Goal: Information Seeking & Learning: Compare options

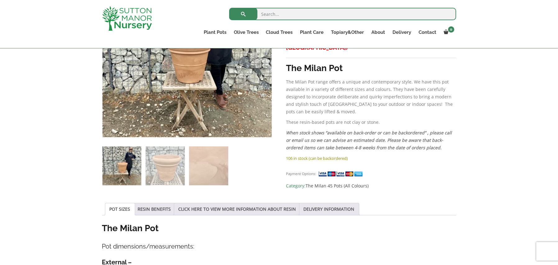
scroll to position [82, 0]
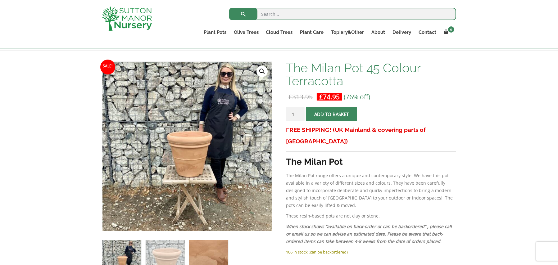
click at [219, 258] on img at bounding box center [208, 259] width 39 height 39
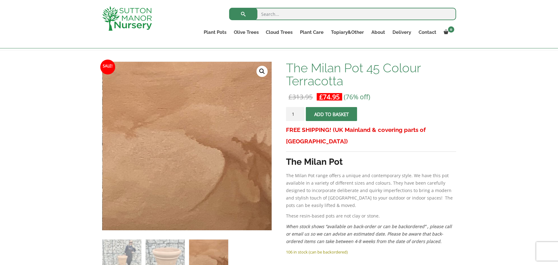
scroll to position [144, 0]
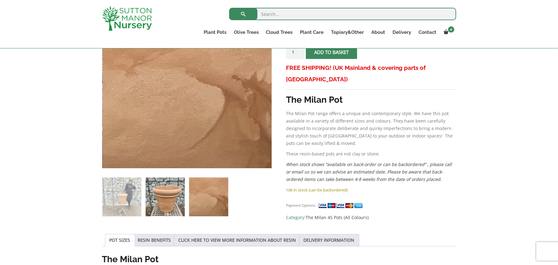
click at [166, 202] on img at bounding box center [165, 197] width 39 height 39
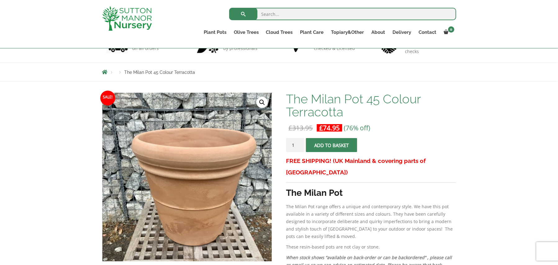
scroll to position [0, 0]
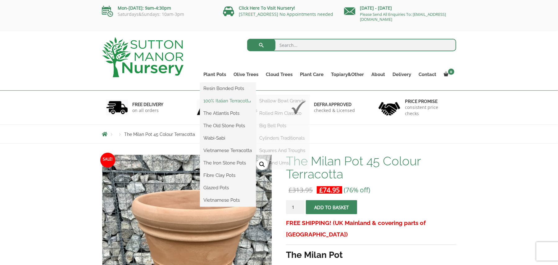
click at [229, 100] on link "100% Italian Terracotta" at bounding box center [228, 100] width 56 height 9
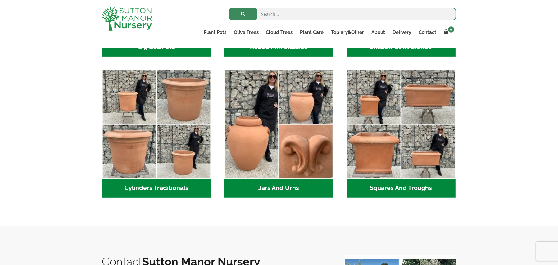
scroll to position [330, 0]
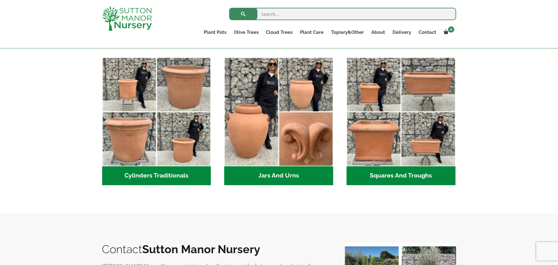
click at [165, 174] on h2 "Cylinders Traditionals (2)" at bounding box center [156, 175] width 109 height 19
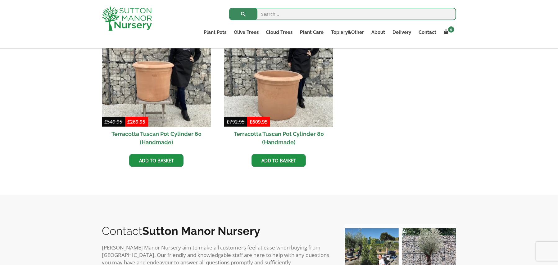
scroll to position [311, 0]
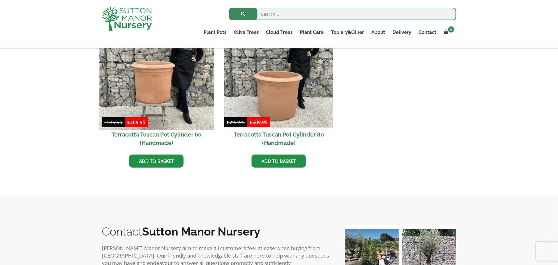
click at [159, 99] on img at bounding box center [156, 73] width 114 height 114
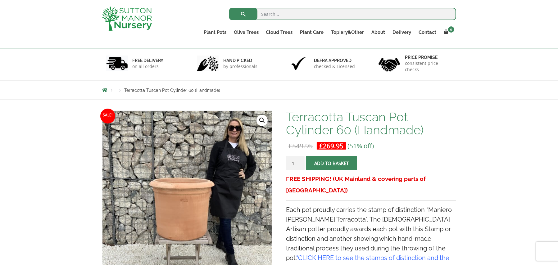
scroll to position [62, 0]
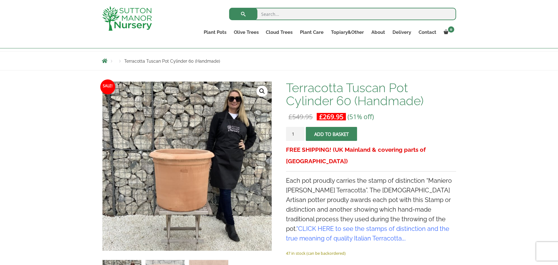
click at [263, 93] on link "🔍" at bounding box center [262, 91] width 11 height 11
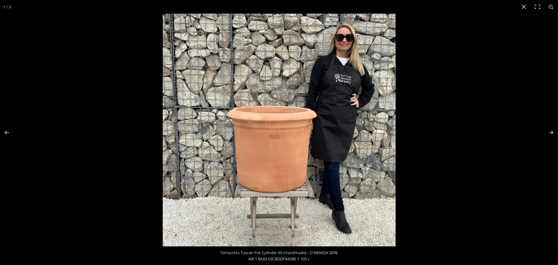
click at [273, 139] on img at bounding box center [279, 130] width 233 height 233
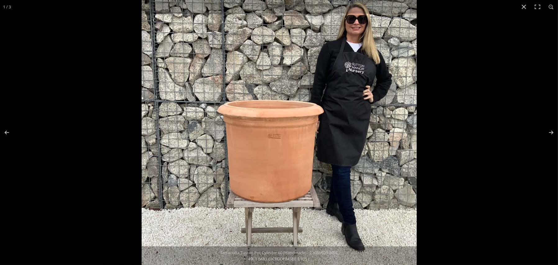
click at [279, 144] on img at bounding box center [279, 128] width 275 height 275
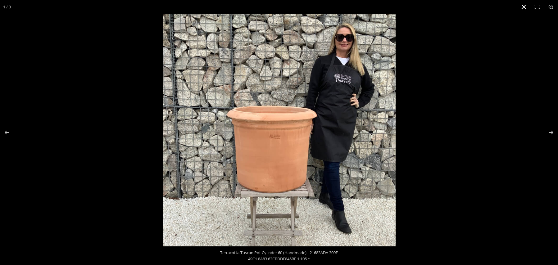
click at [494, 128] on div at bounding box center [442, 146] width 558 height 265
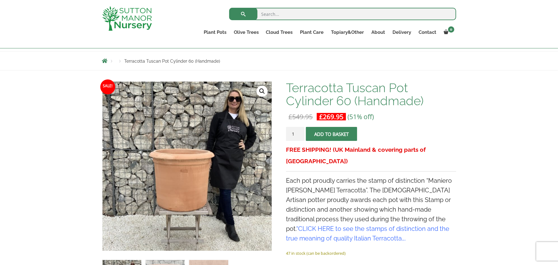
click at [388, 225] on link "CLICK HERE to see the stamps of distinction and the true meaning of quality Ita…" at bounding box center [367, 233] width 163 height 17
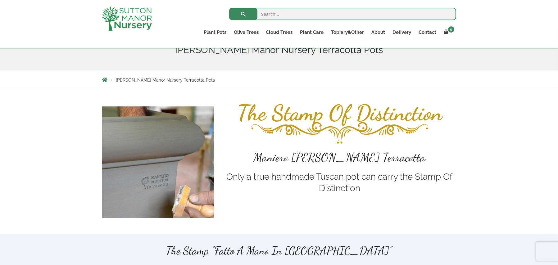
scroll to position [82, 0]
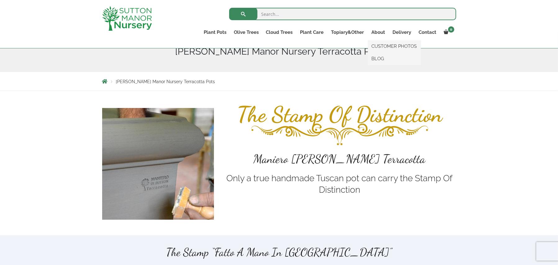
click at [381, 40] on ul "CUSTOMER PHOTOS BLOG" at bounding box center [394, 52] width 53 height 25
click at [381, 59] on link "BLOG" at bounding box center [394, 58] width 53 height 9
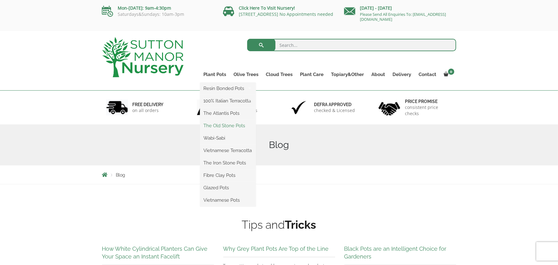
click at [229, 126] on link "The Old Stone Pots" at bounding box center [228, 125] width 56 height 9
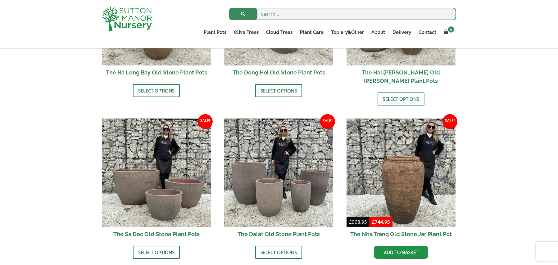
scroll to position [155, 0]
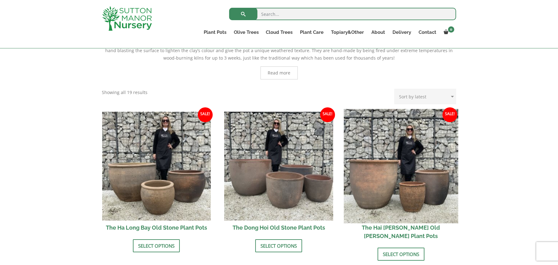
click at [400, 194] on img at bounding box center [401, 166] width 114 height 114
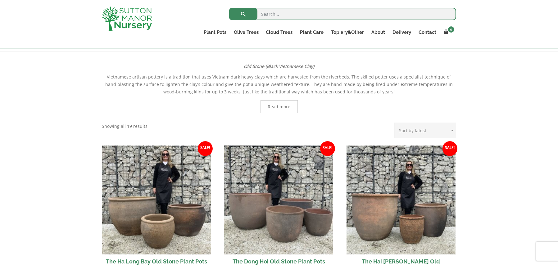
scroll to position [62, 0]
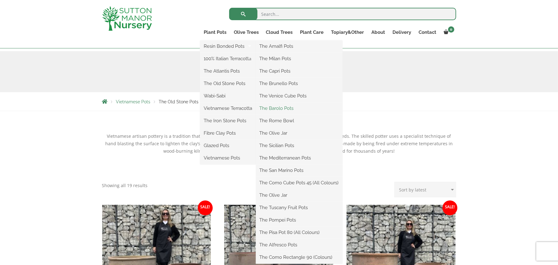
click at [277, 107] on link "The Barolo Pots" at bounding box center [299, 108] width 87 height 9
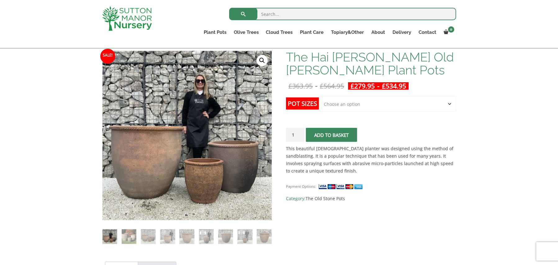
scroll to position [93, 0]
click at [341, 103] on select "Choose an option Click here to buy the 3rd to Largest Pot In The Picture Click …" at bounding box center [387, 104] width 137 height 16
click at [319, 96] on select "Choose an option Click here to buy the 3rd to Largest Pot In The Picture Click …" at bounding box center [387, 104] width 137 height 16
select select "Click here to buy the 3rd to Largest Pot In The Picture"
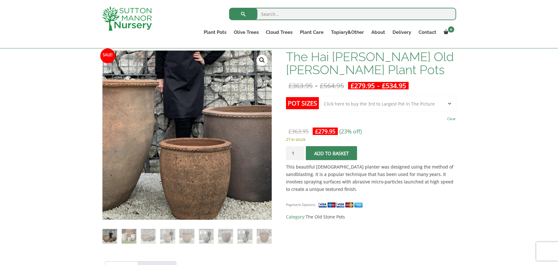
click at [214, 182] on img at bounding box center [164, 96] width 311 height 311
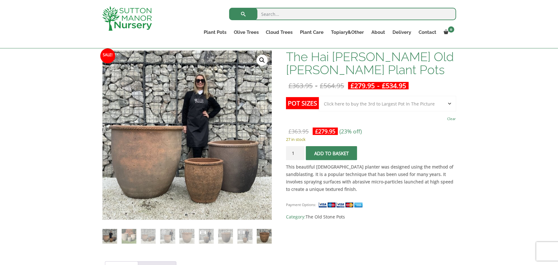
click at [267, 242] on img at bounding box center [264, 236] width 15 height 15
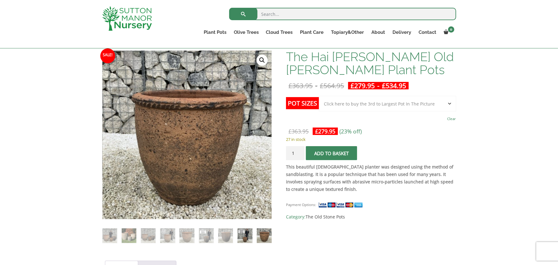
click at [245, 236] on img at bounding box center [245, 236] width 15 height 15
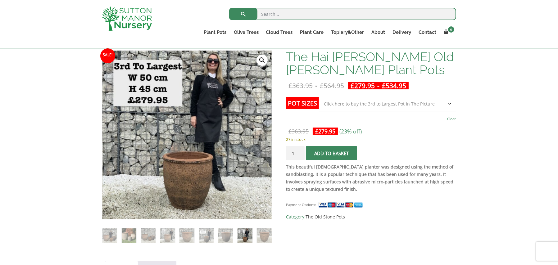
click at [416, 215] on span "Category: The Old Stone Pots" at bounding box center [371, 216] width 170 height 7
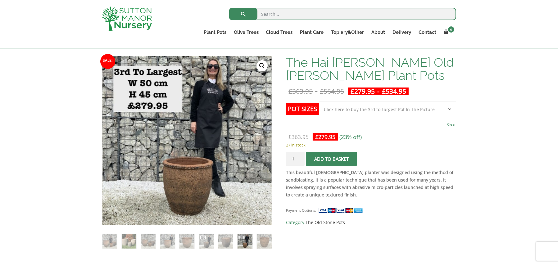
scroll to position [31, 0]
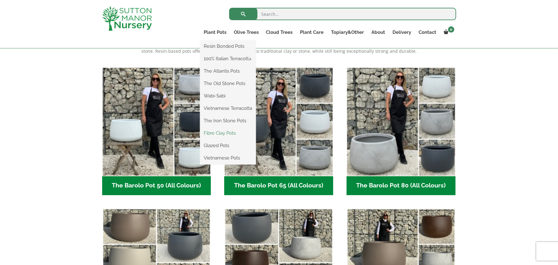
click at [223, 133] on link "Fibre Clay Pots" at bounding box center [228, 133] width 56 height 9
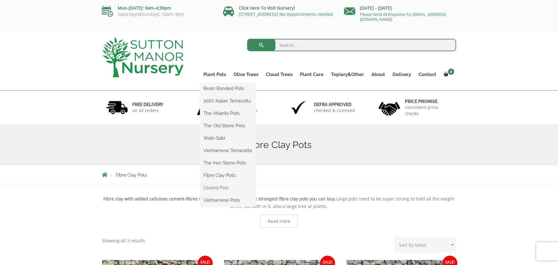
click at [223, 188] on link "Glazed Pots" at bounding box center [228, 187] width 56 height 9
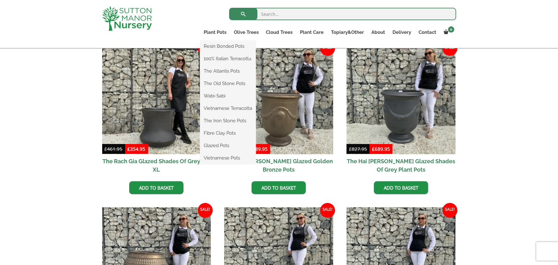
scroll to position [93, 0]
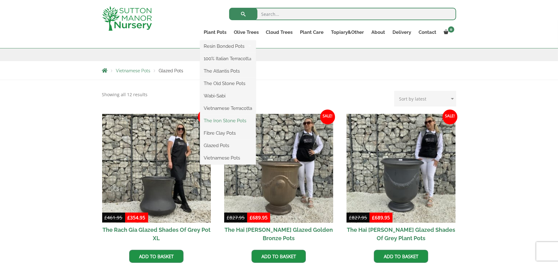
click at [232, 121] on link "The Iron Stone Pots" at bounding box center [228, 120] width 56 height 9
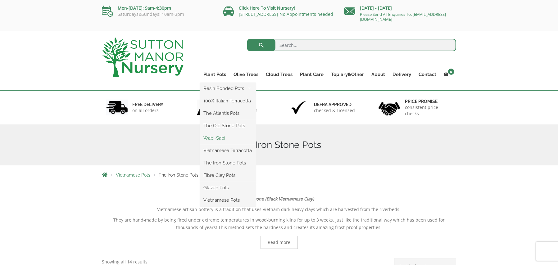
click at [218, 137] on link "Wabi-Sabi" at bounding box center [228, 138] width 56 height 9
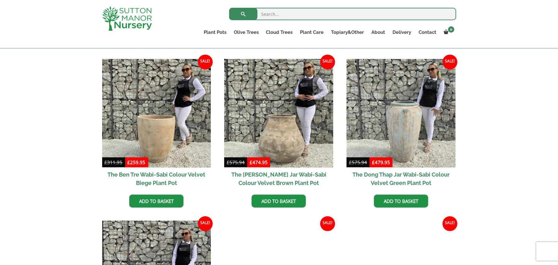
scroll to position [279, 0]
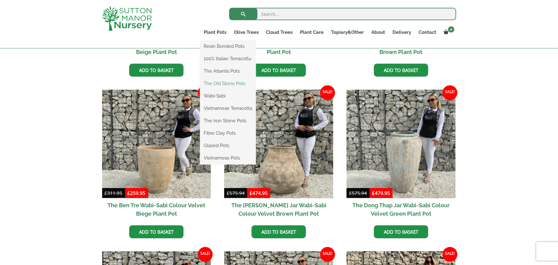
click at [227, 83] on link "The Old Stone Pots" at bounding box center [228, 83] width 56 height 9
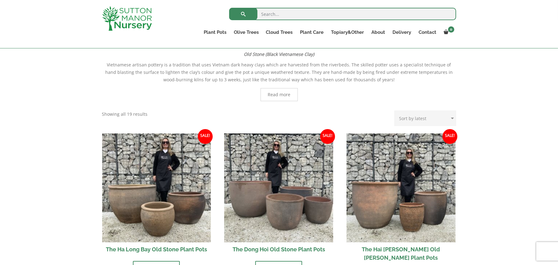
scroll to position [51, 0]
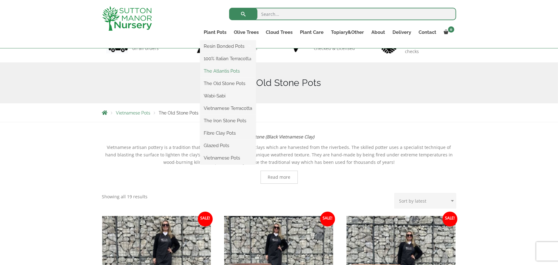
click at [219, 71] on link "The Atlantis Pots" at bounding box center [228, 70] width 56 height 9
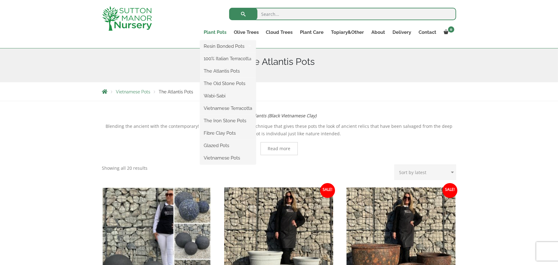
scroll to position [31, 0]
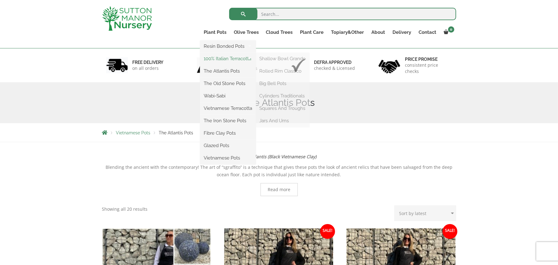
click at [224, 57] on link "100% Italian Terracotta" at bounding box center [228, 58] width 56 height 9
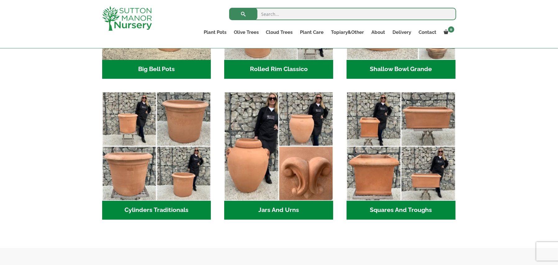
scroll to position [299, 0]
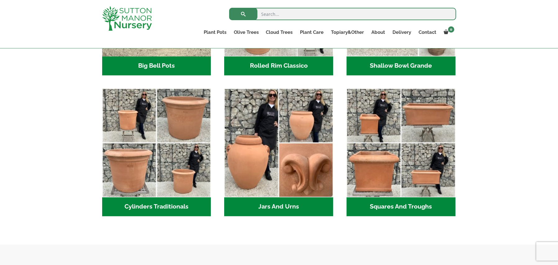
click at [170, 208] on h2 "Cylinders Traditionals (2)" at bounding box center [156, 206] width 109 height 19
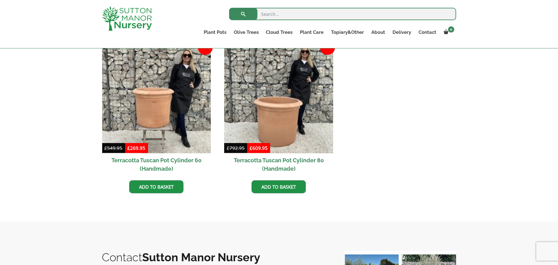
scroll to position [279, 0]
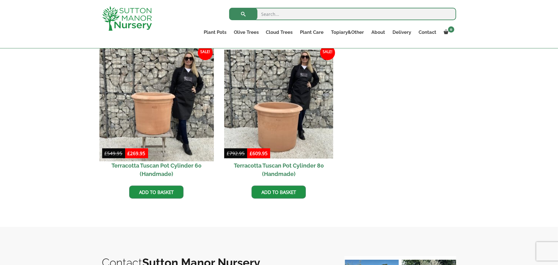
click at [158, 126] on img at bounding box center [156, 104] width 114 height 114
